Goal: Register for event/course

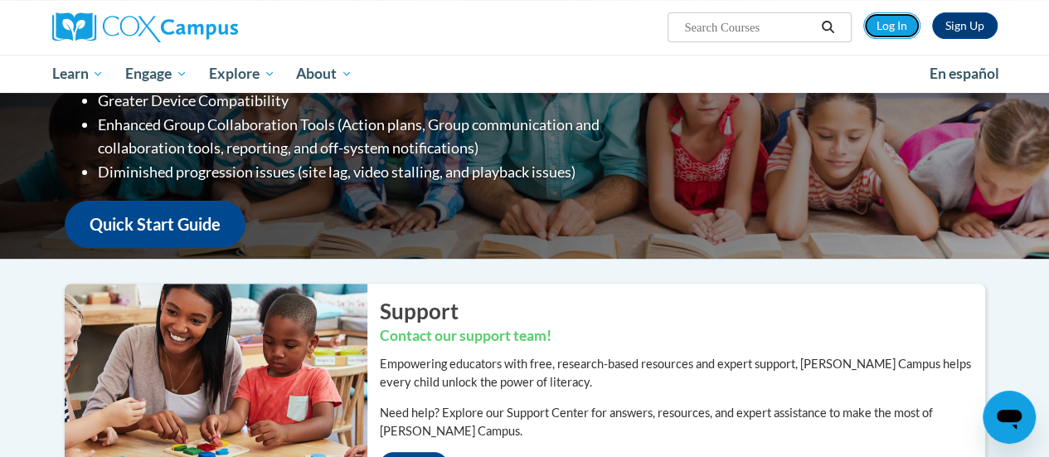
click at [891, 26] on link "Log In" at bounding box center [892, 25] width 57 height 27
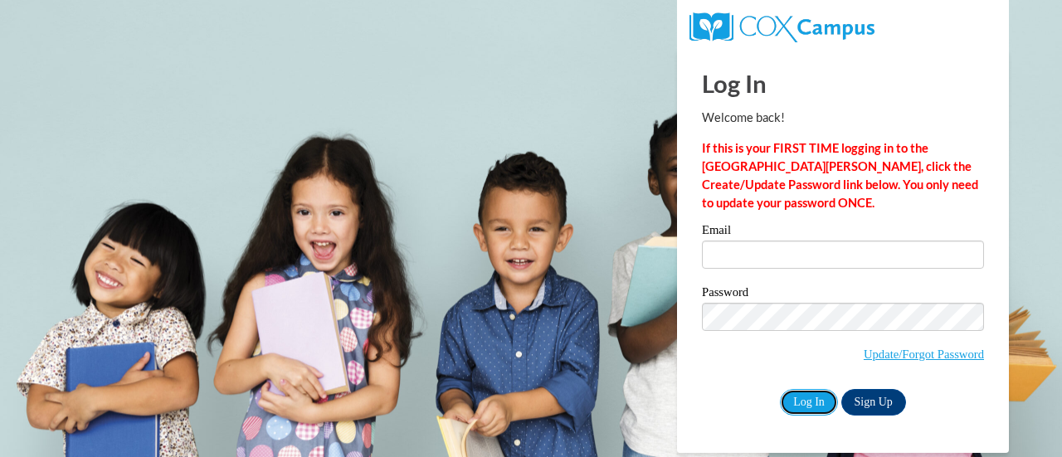
click at [813, 397] on input "Log In" at bounding box center [809, 402] width 58 height 27
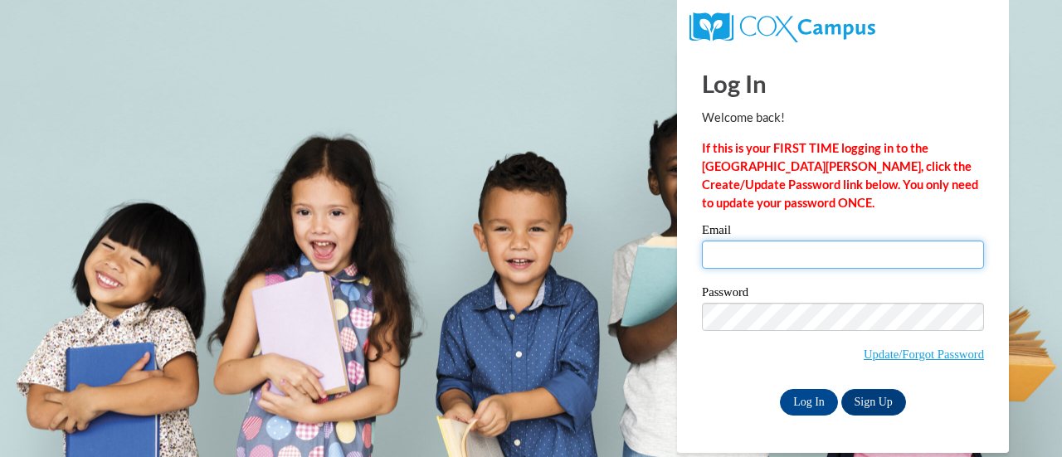
type input "limpertmegan@rsdmo.org"
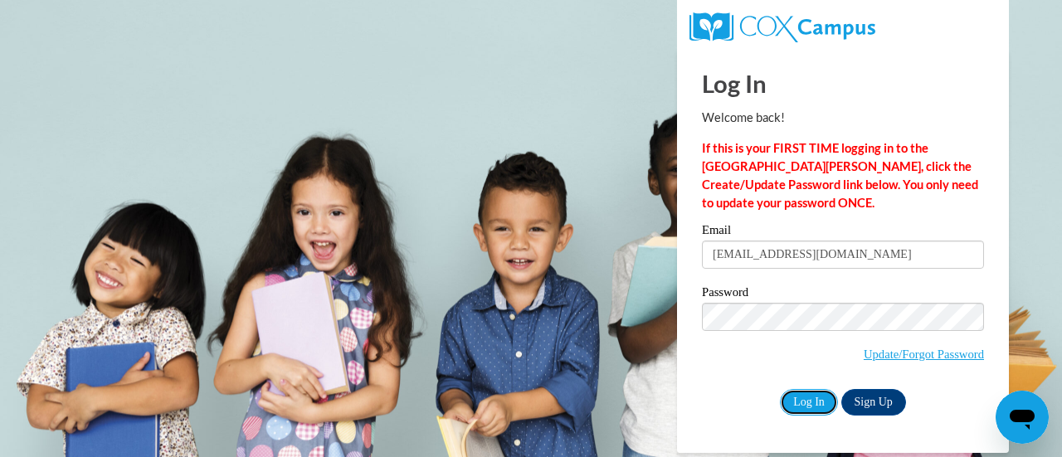
click at [806, 391] on input "Log In" at bounding box center [809, 402] width 58 height 27
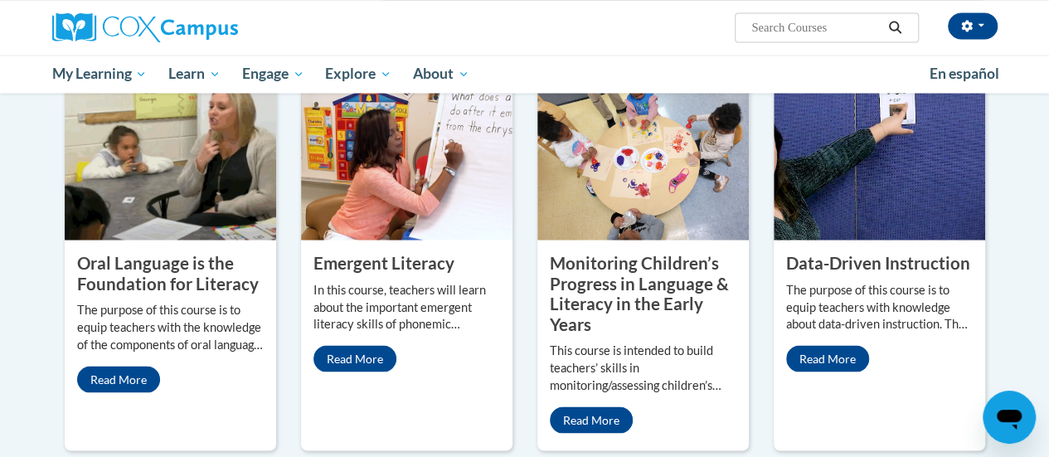
scroll to position [1410, 0]
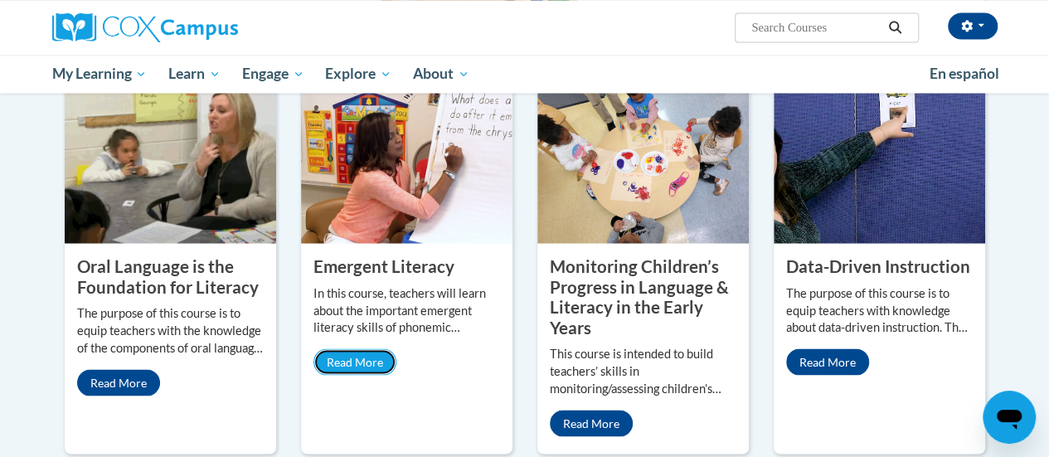
click at [351, 348] on link "Read More" at bounding box center [355, 361] width 83 height 27
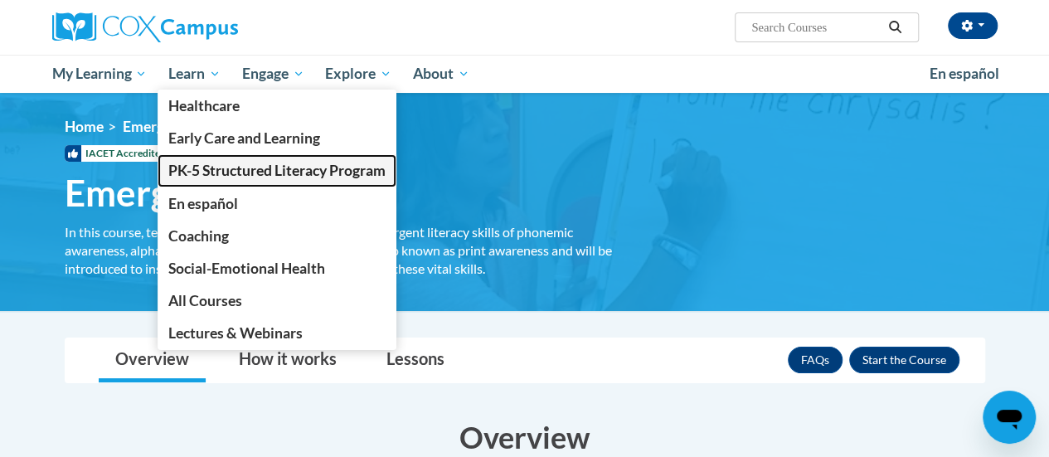
click at [213, 169] on span "PK-5 Structured Literacy Program" at bounding box center [276, 170] width 217 height 17
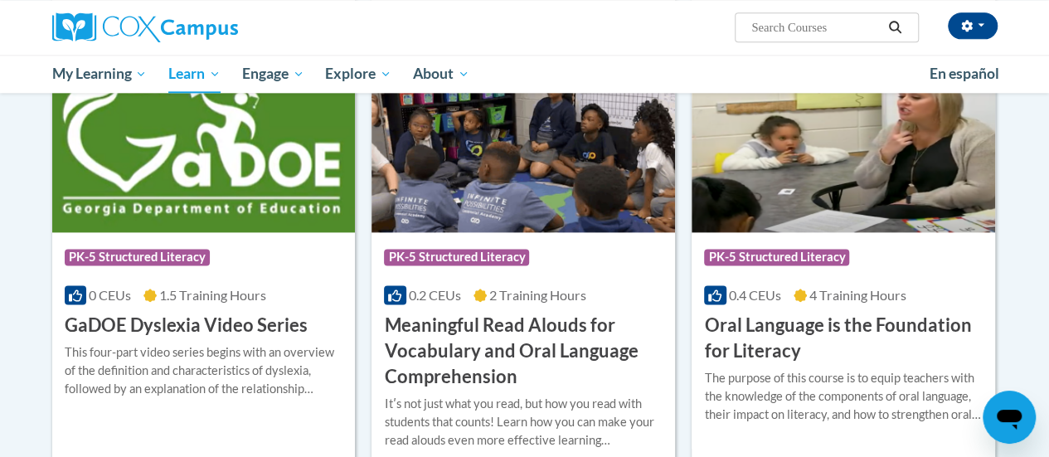
scroll to position [996, 0]
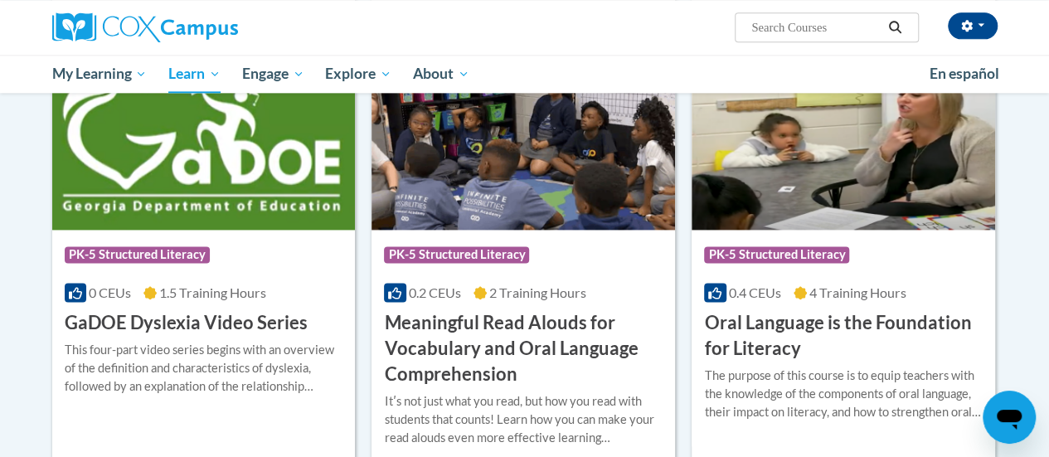
click at [202, 328] on h3 "GaDOE Dyslexia Video Series" at bounding box center [186, 323] width 243 height 26
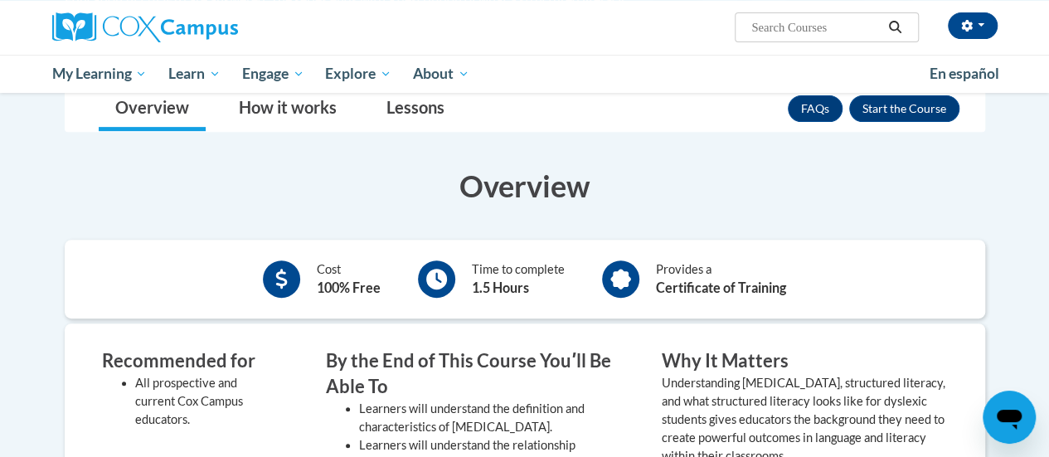
scroll to position [166, 0]
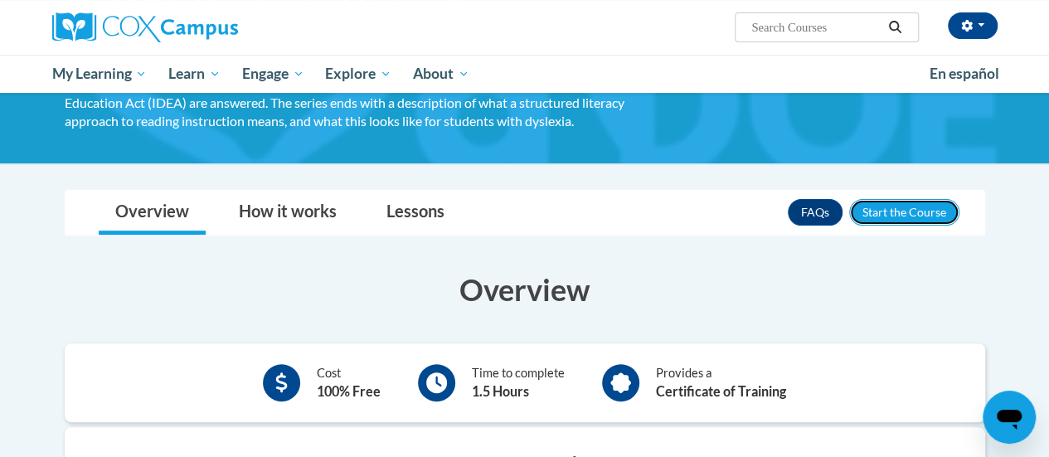
click at [886, 218] on button "Enroll" at bounding box center [905, 212] width 110 height 27
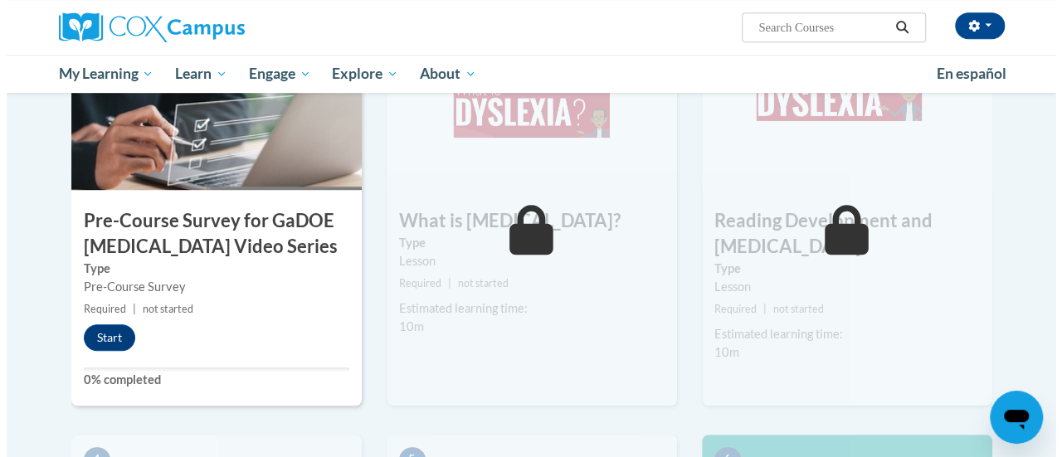
scroll to position [498, 0]
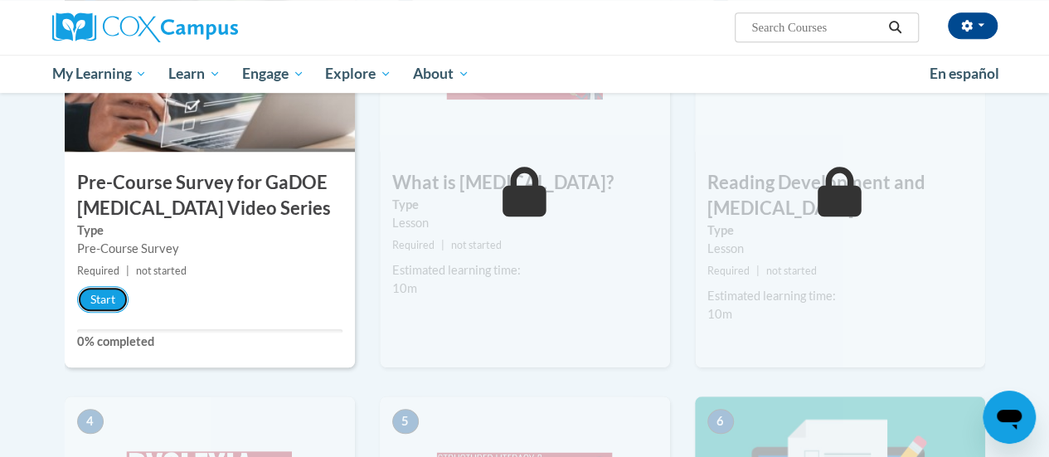
click at [104, 294] on button "Start" at bounding box center [102, 299] width 51 height 27
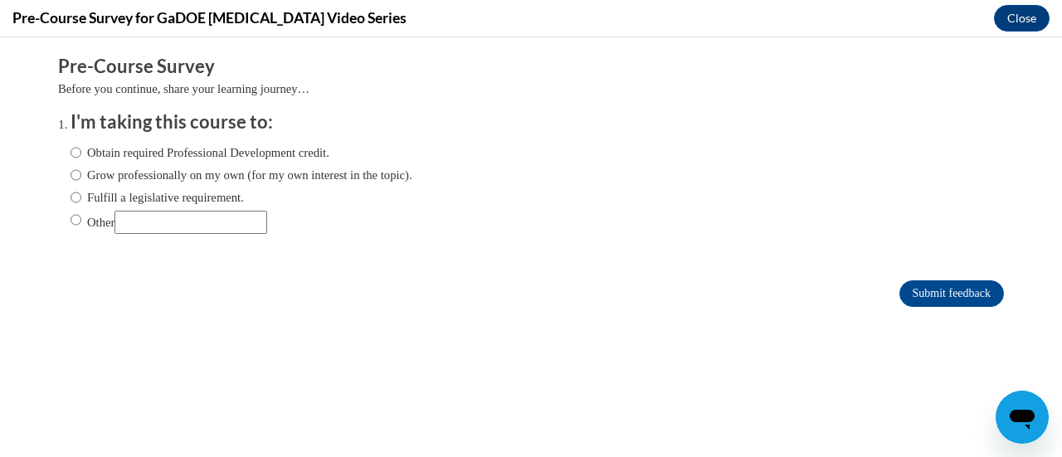
scroll to position [0, 0]
click at [71, 177] on input "Grow professionally on my own (for my own interest in the topic)." at bounding box center [76, 175] width 11 height 18
radio input "true"
click at [918, 286] on input "Submit feedback" at bounding box center [951, 293] width 105 height 27
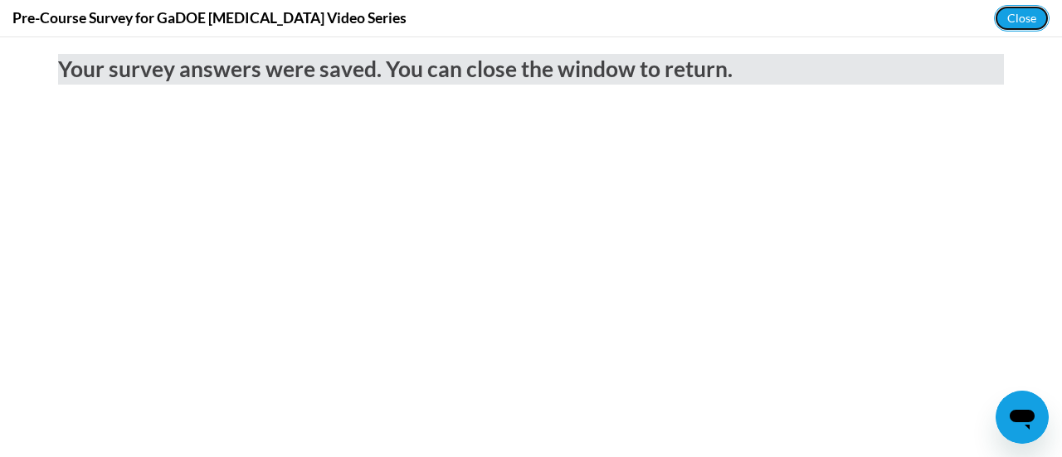
click at [1015, 21] on button "Close" at bounding box center [1022, 18] width 56 height 27
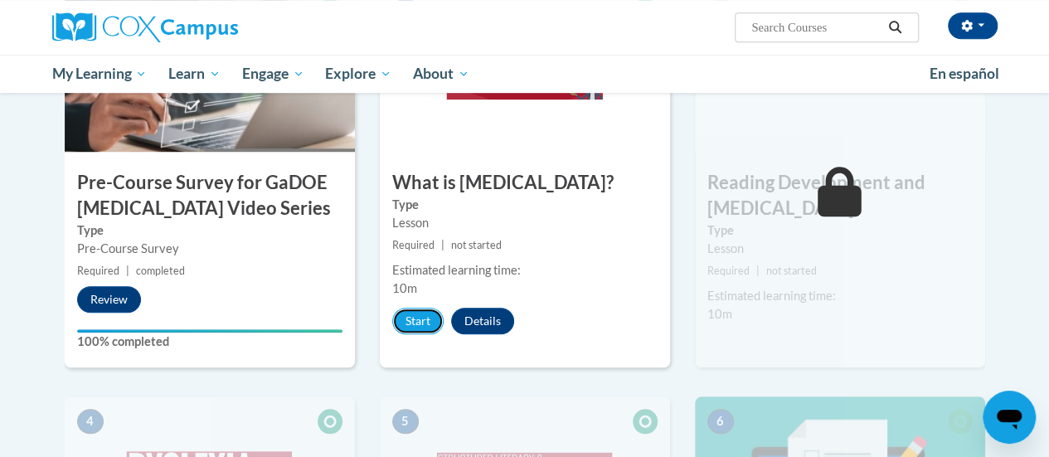
click at [406, 311] on button "Start" at bounding box center [417, 321] width 51 height 27
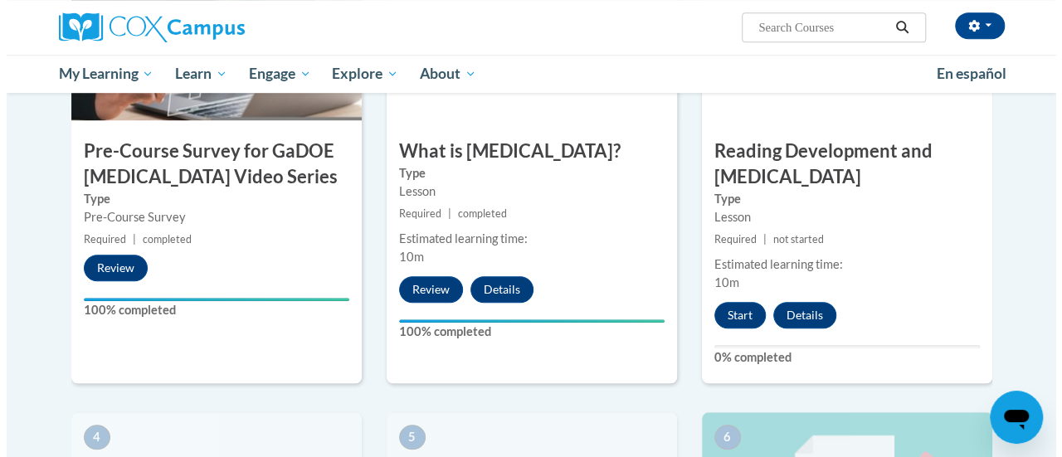
scroll to position [555, 0]
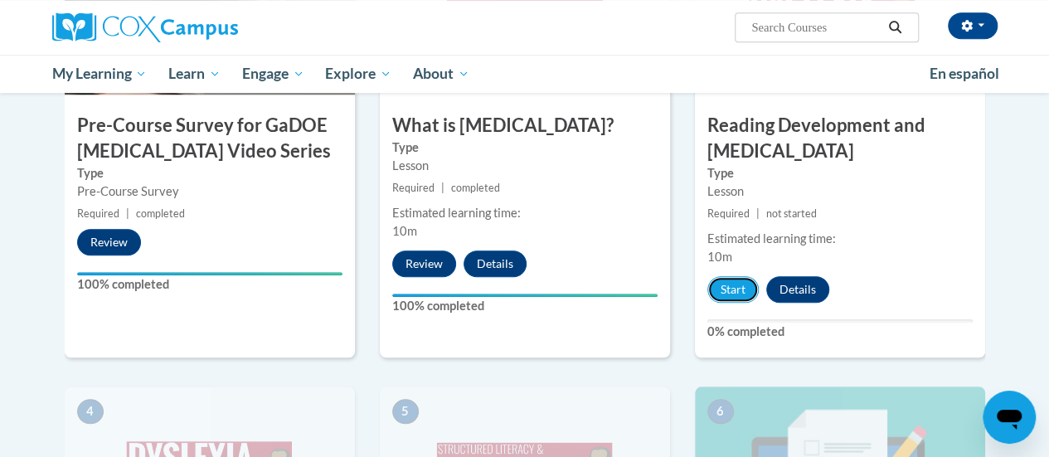
click at [738, 280] on button "Start" at bounding box center [733, 289] width 51 height 27
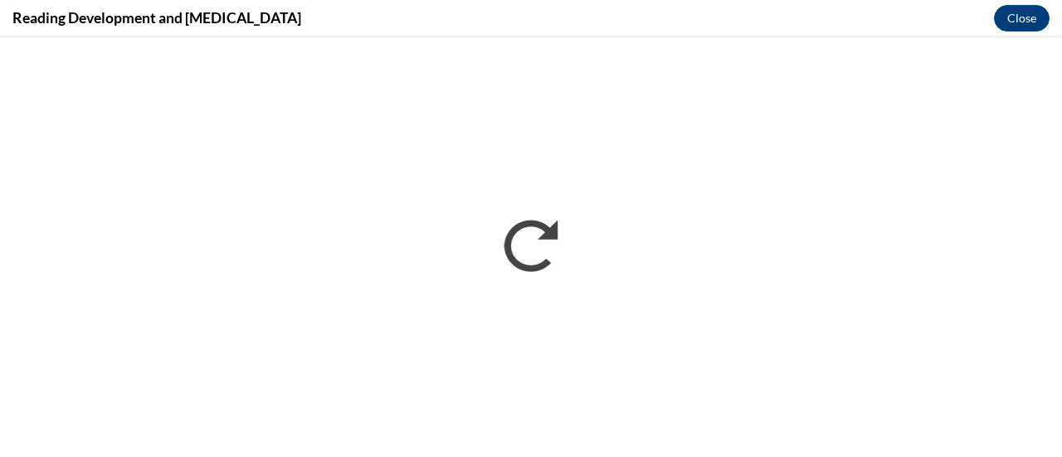
scroll to position [0, 0]
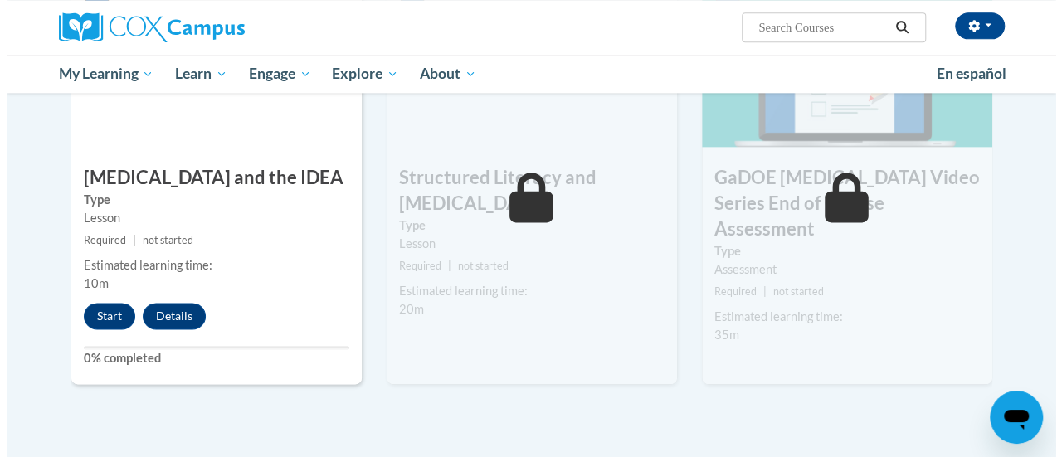
scroll to position [996, 0]
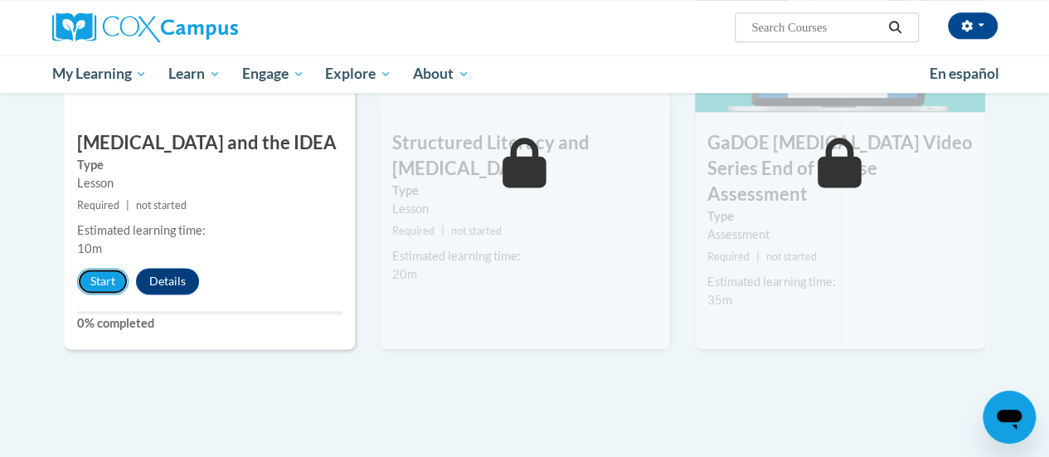
click at [81, 271] on button "Start" at bounding box center [102, 281] width 51 height 27
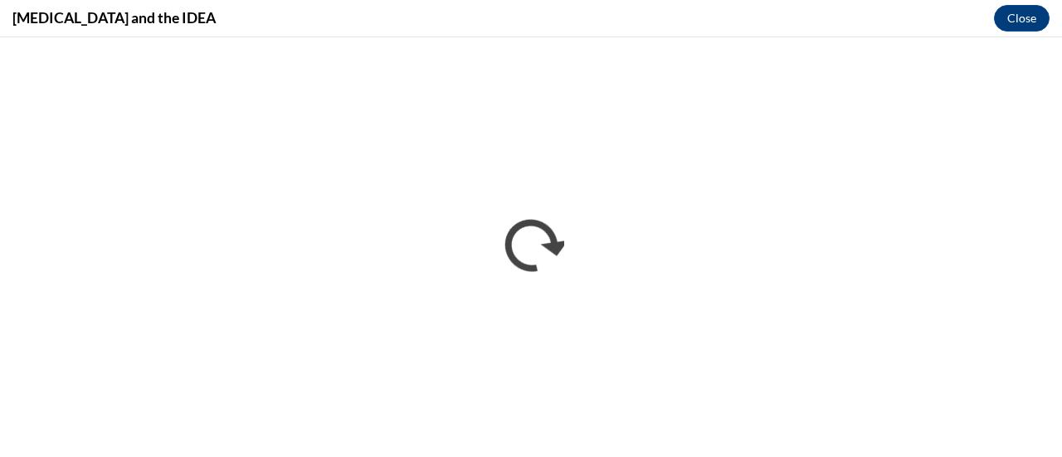
scroll to position [0, 0]
